Goal: Find contact information: Find contact information

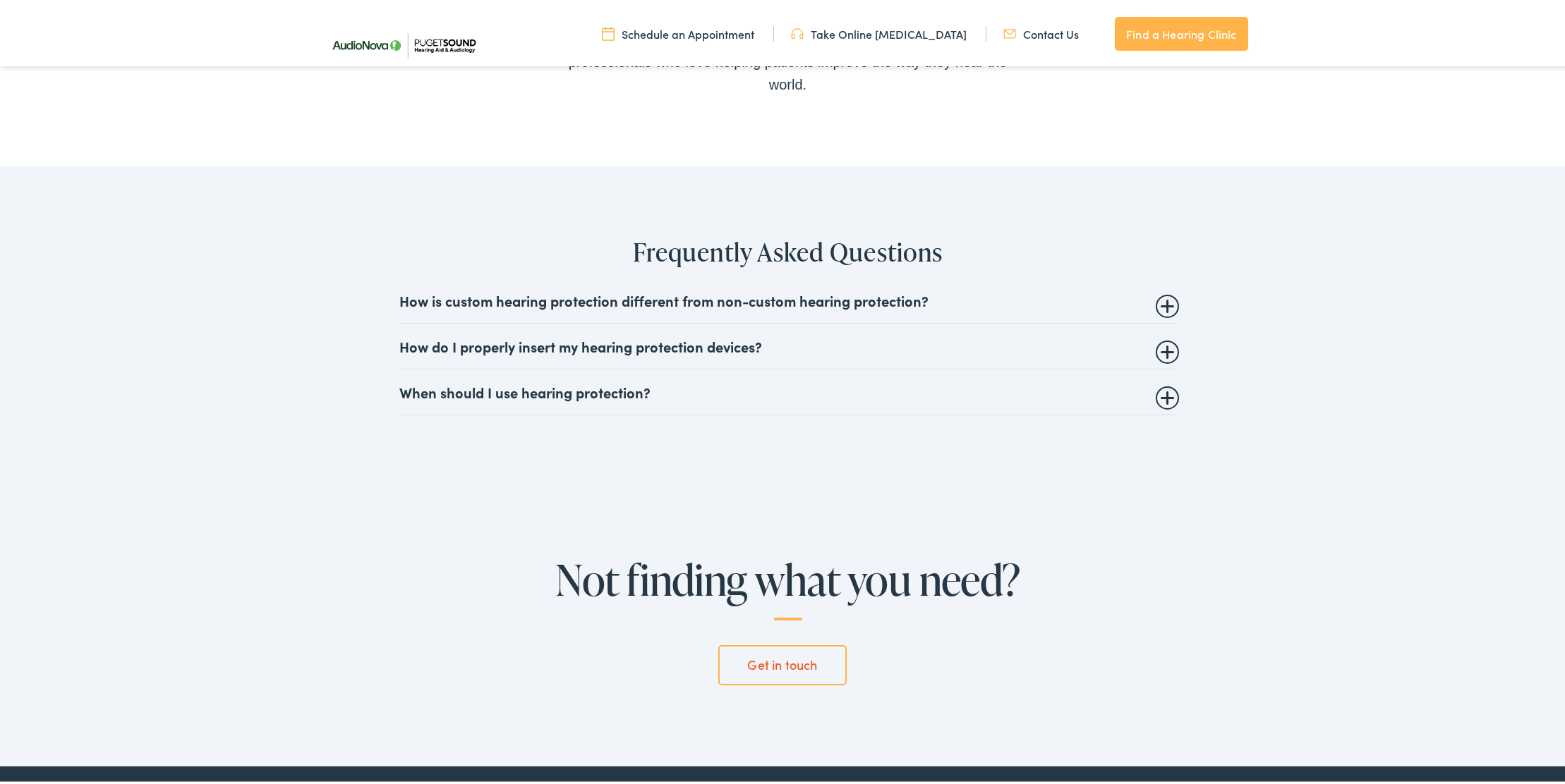
scroll to position [3143, 0]
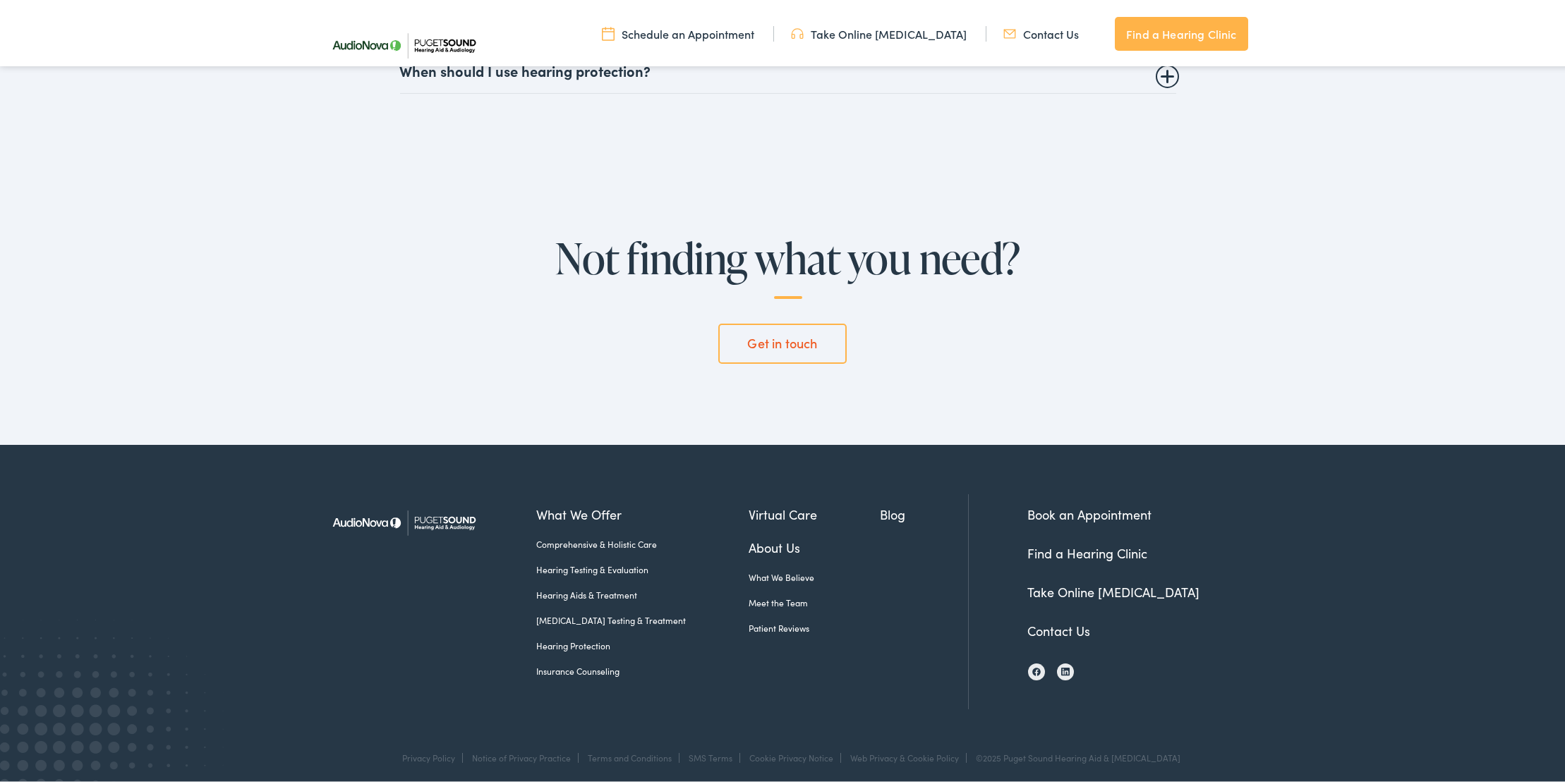
click at [1062, 623] on link "Contact Us" at bounding box center [1059, 628] width 63 height 18
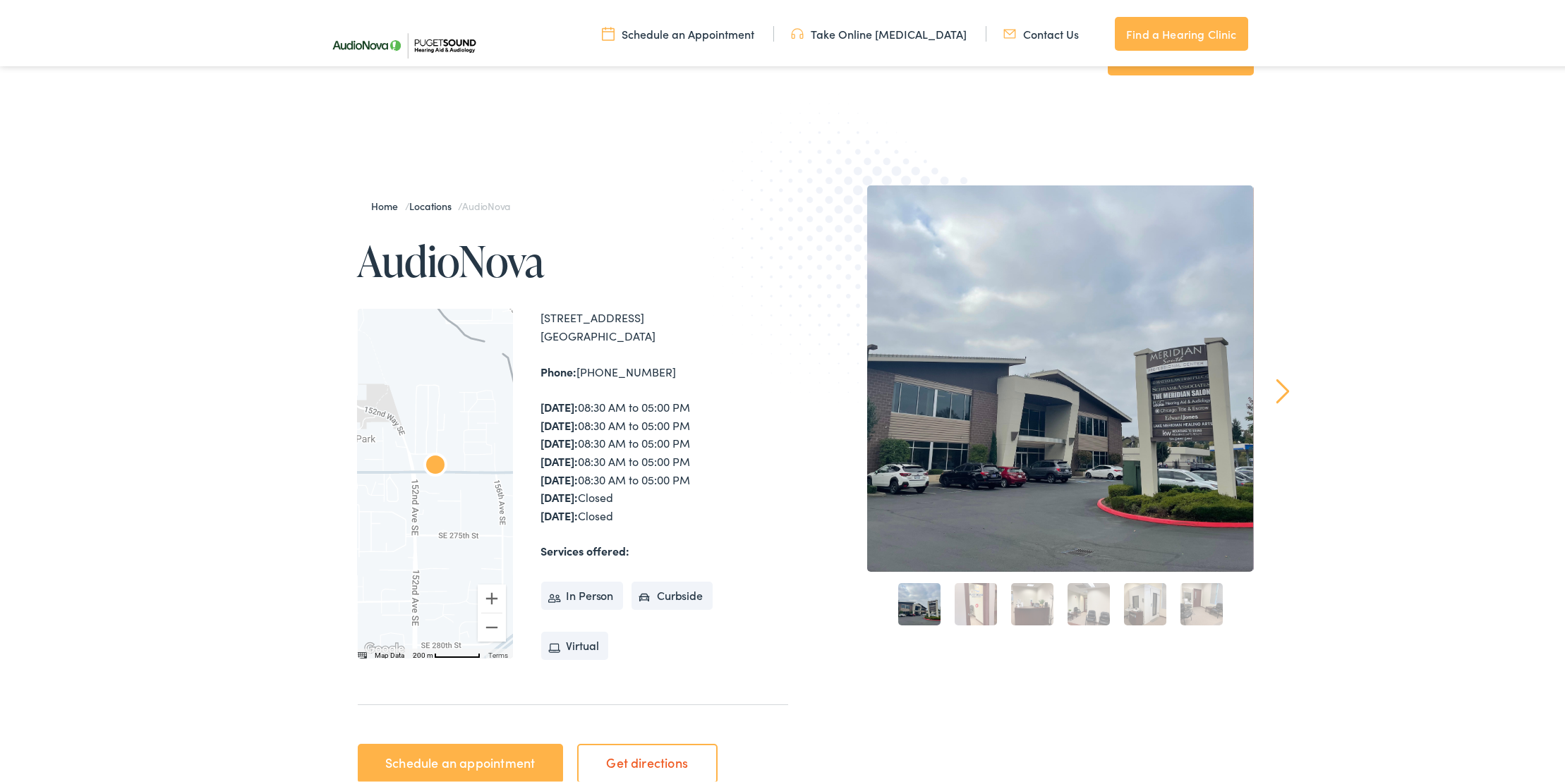
scroll to position [0, 0]
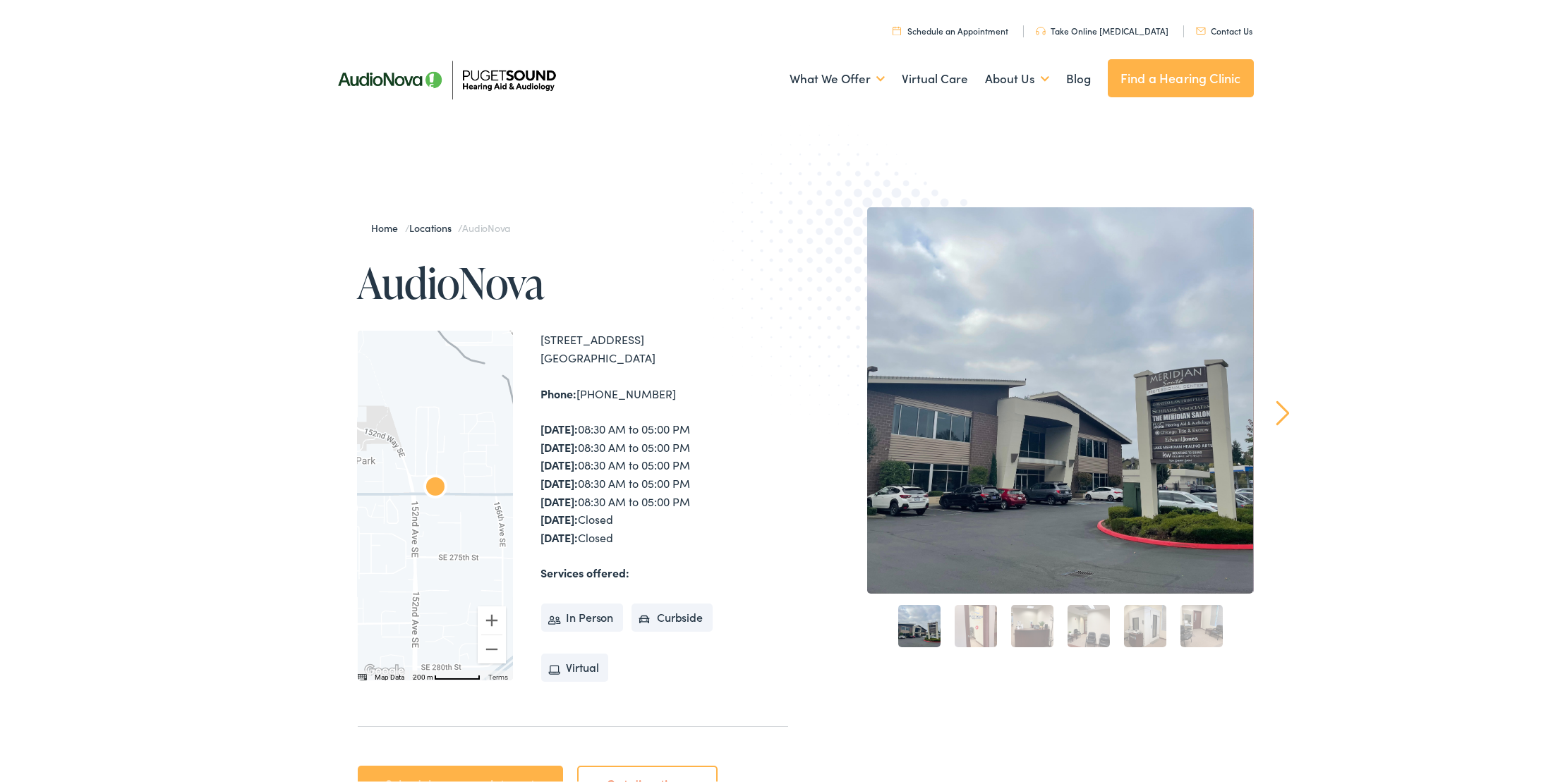
click at [1227, 28] on link "Contact Us" at bounding box center [1225, 28] width 57 height 12
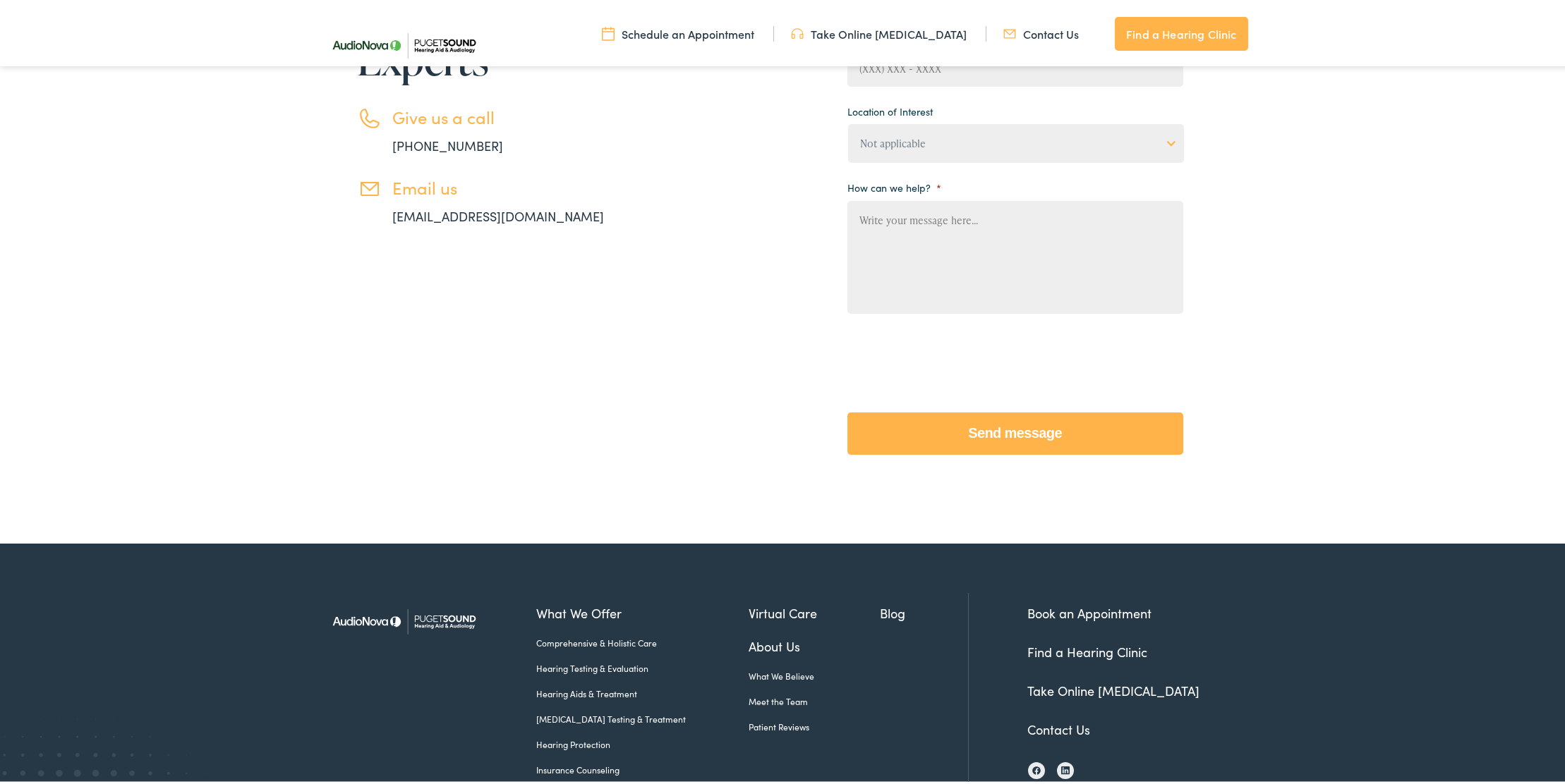
scroll to position [486, 0]
